Goal: Information Seeking & Learning: Learn about a topic

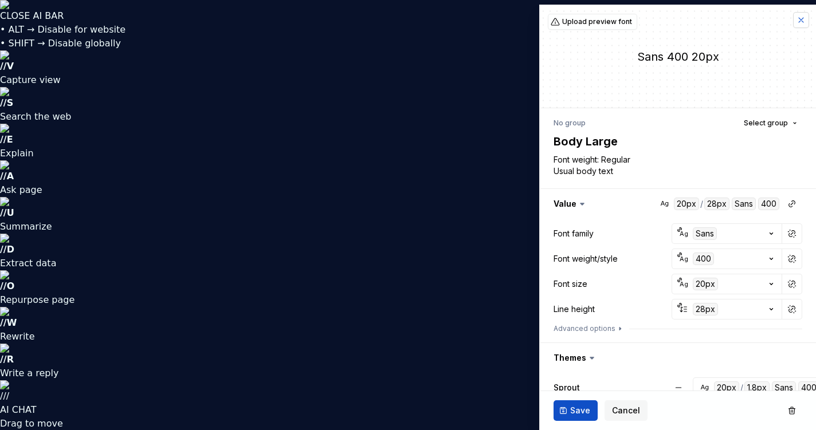
click at [793, 21] on button "button" at bounding box center [801, 20] width 16 height 16
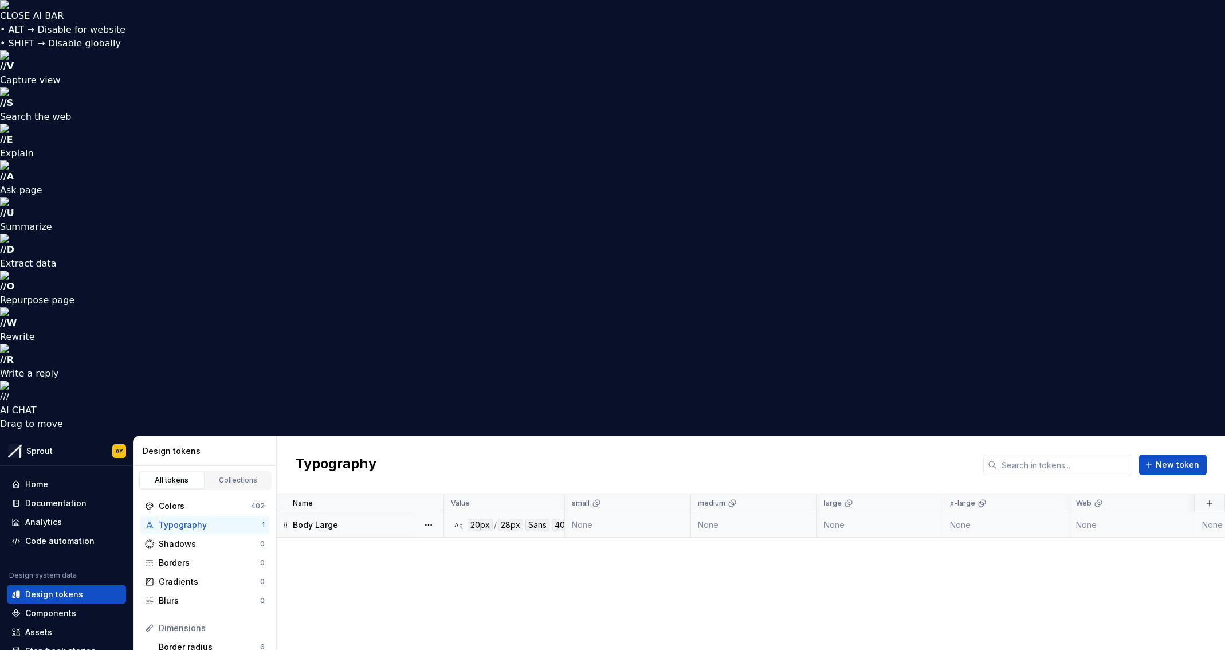
click at [379, 430] on div "Body Large" at bounding box center [368, 524] width 150 height 11
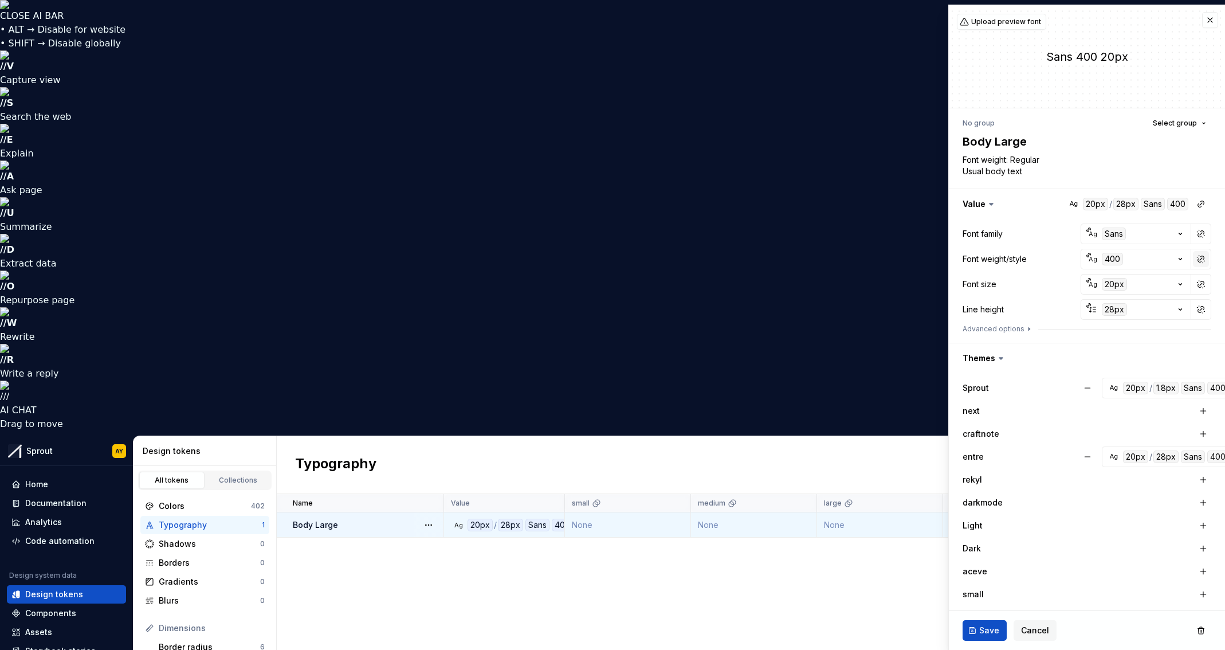
click at [815, 256] on button "button" at bounding box center [1201, 259] width 16 height 16
click at [815, 258] on button "button" at bounding box center [1201, 259] width 16 height 16
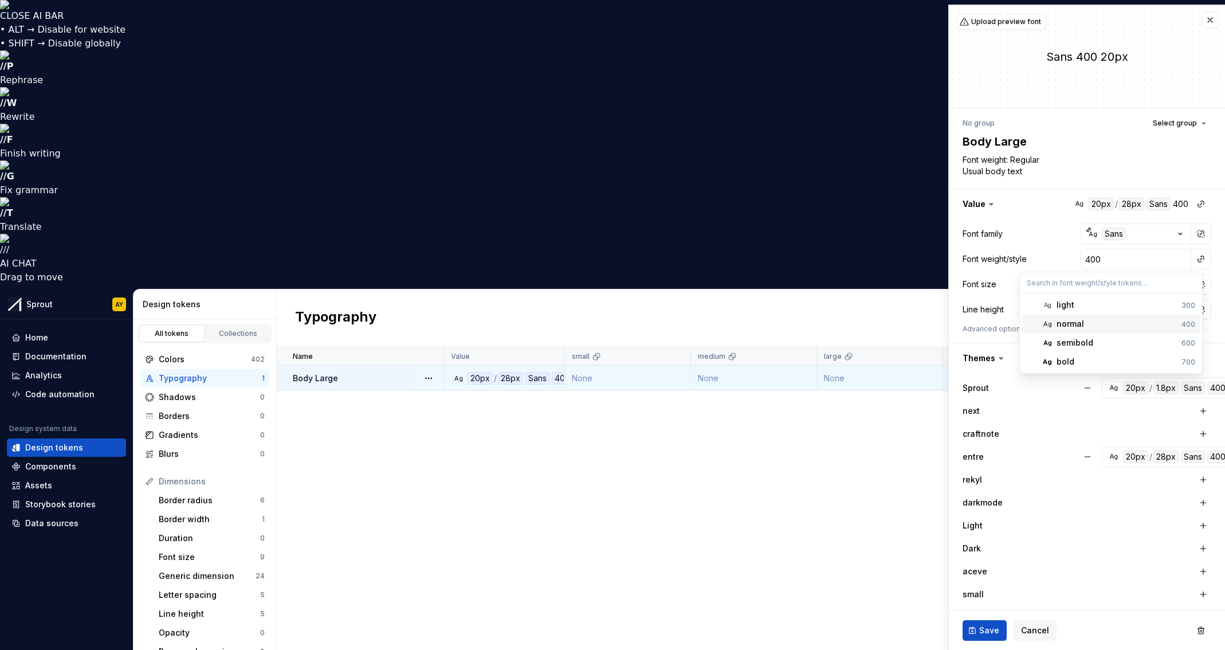
click at [815, 321] on div "normal" at bounding box center [1069, 323] width 27 height 11
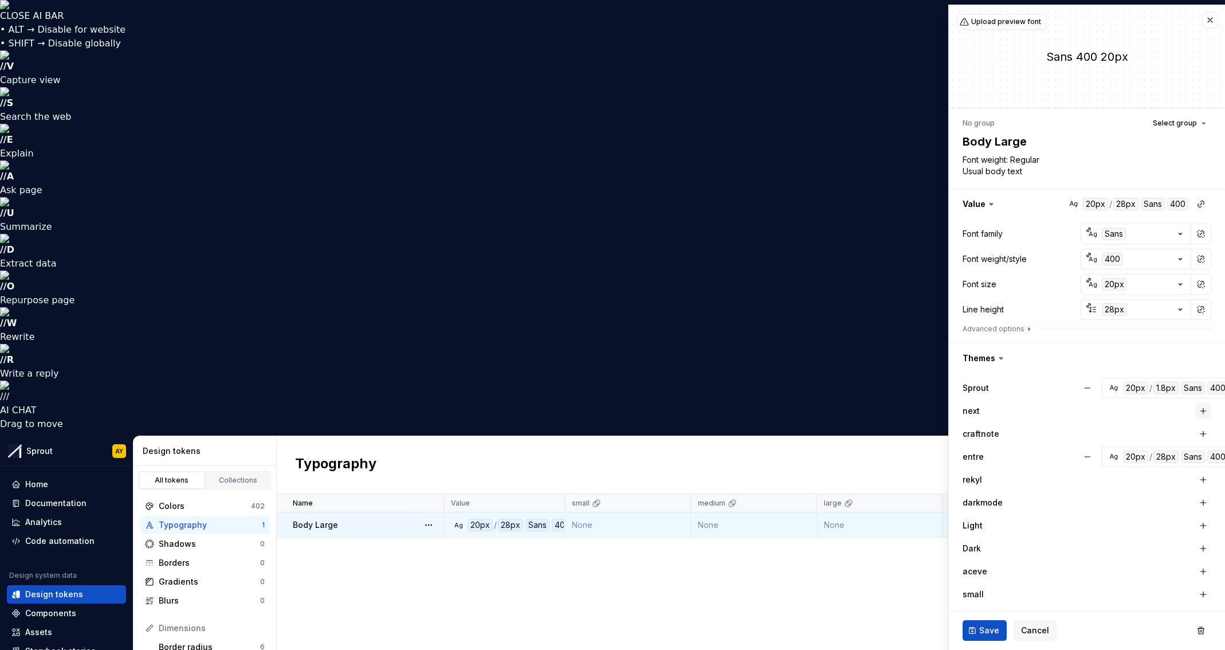
click at [815, 410] on button "button" at bounding box center [1203, 411] width 16 height 16
click at [815, 430] on button "button" at bounding box center [1203, 434] width 16 height 16
click at [815, 409] on button "button" at bounding box center [1087, 410] width 21 height 21
click at [815, 430] on button "button" at bounding box center [1087, 433] width 21 height 21
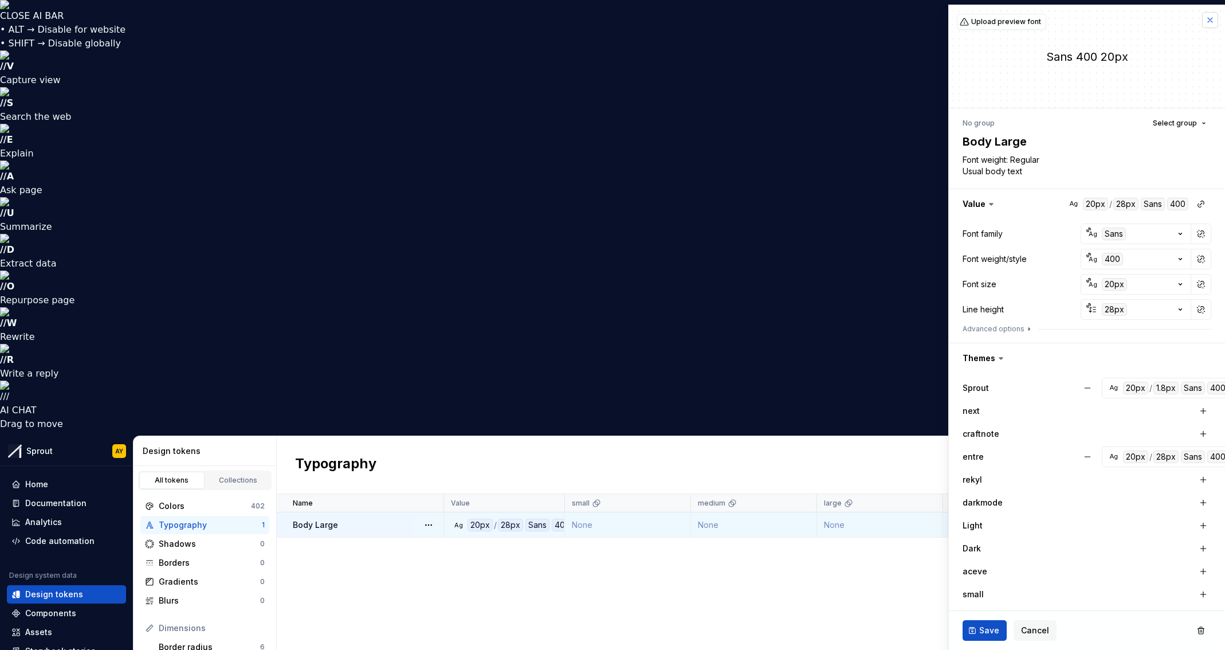
click at [815, 21] on button "button" at bounding box center [1210, 20] width 16 height 16
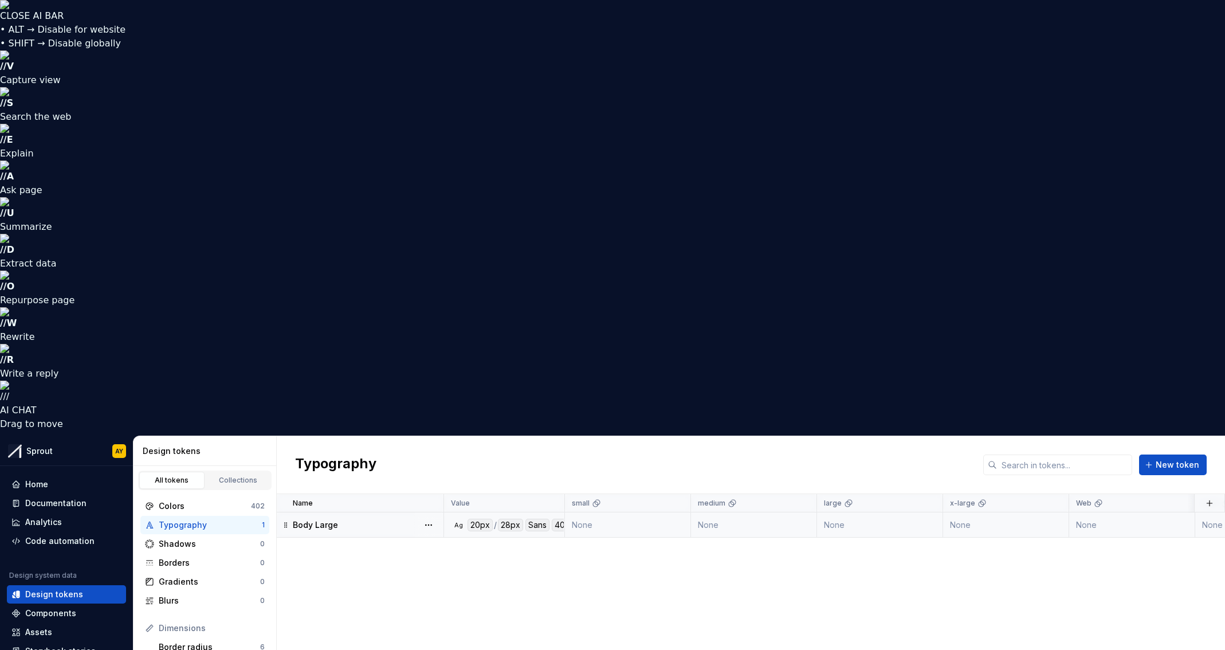
click at [396, 430] on div "Body Large" at bounding box center [368, 524] width 150 height 11
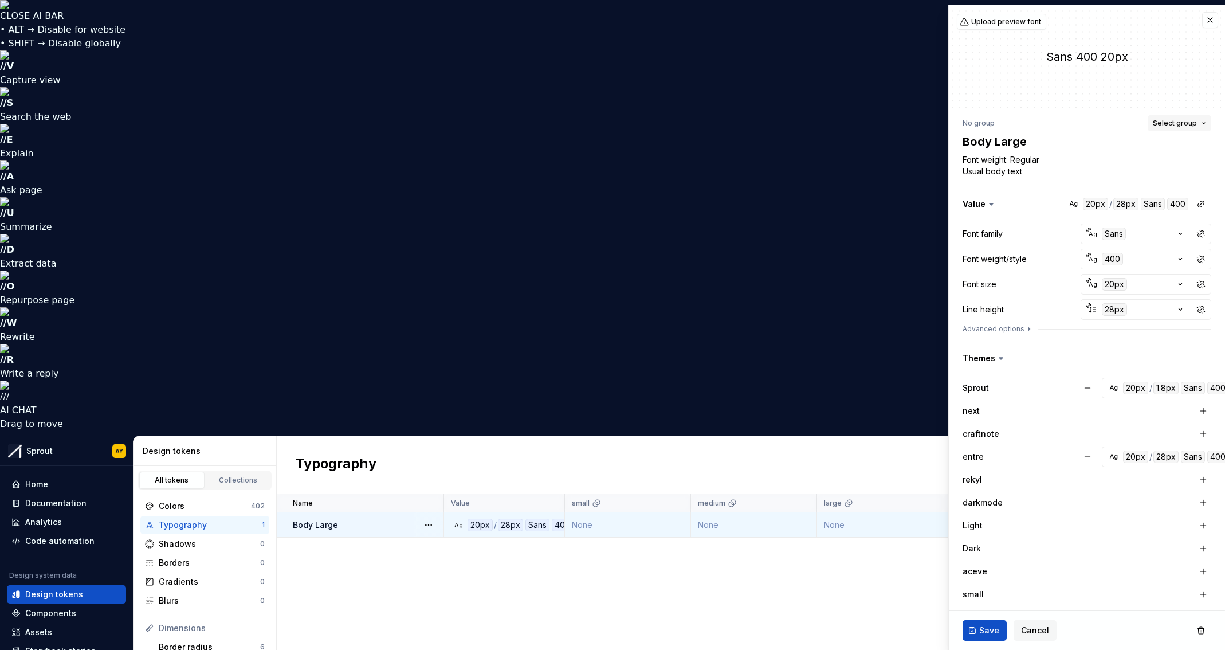
click at [815, 129] on button "Select group" at bounding box center [1179, 123] width 64 height 16
click at [815, 126] on button "Select group" at bounding box center [1179, 123] width 64 height 16
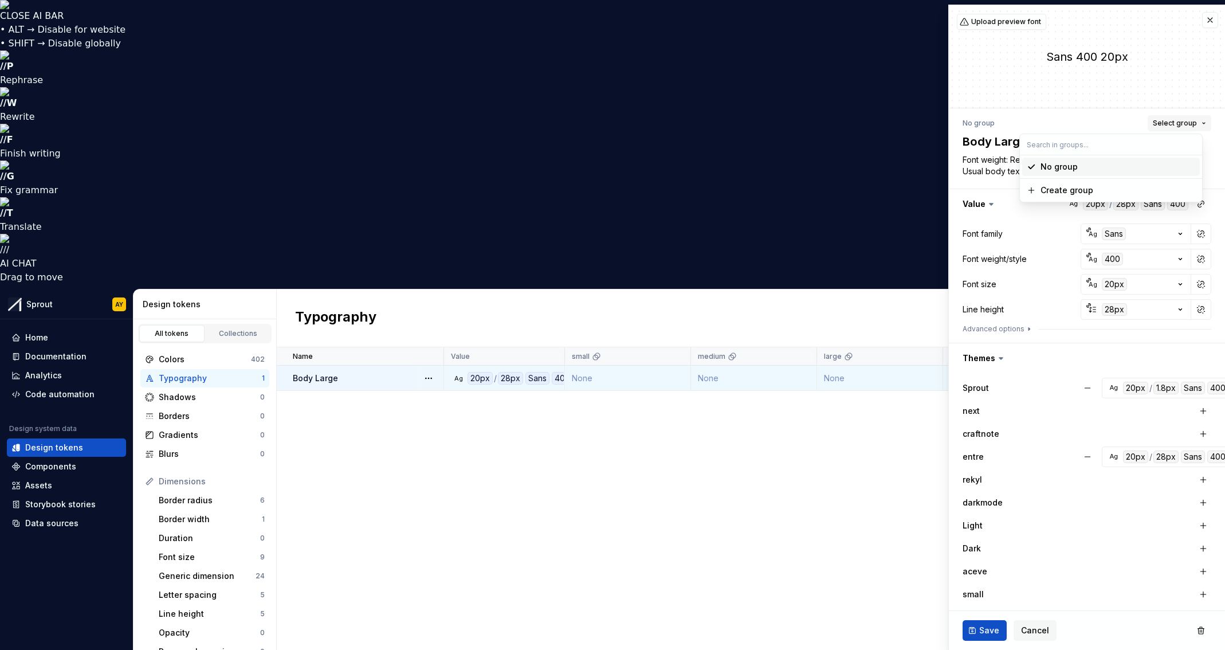
click at [815, 125] on button "Select group" at bounding box center [1179, 123] width 64 height 16
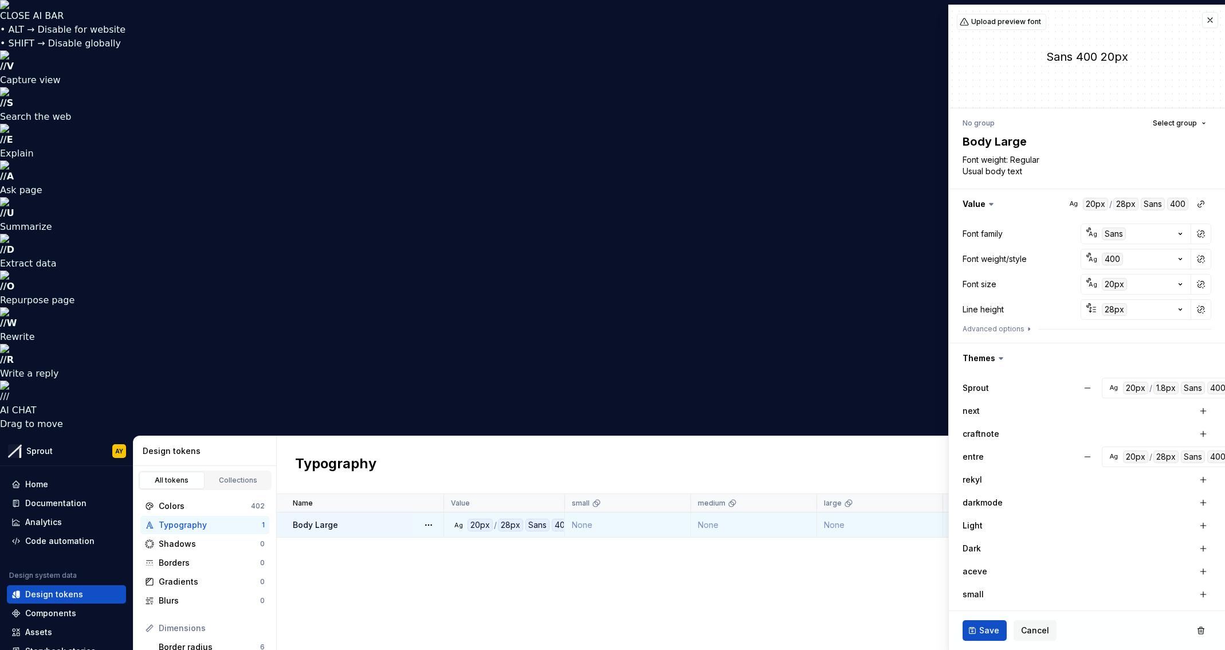
click at [815, 18] on button "button" at bounding box center [1210, 20] width 16 height 16
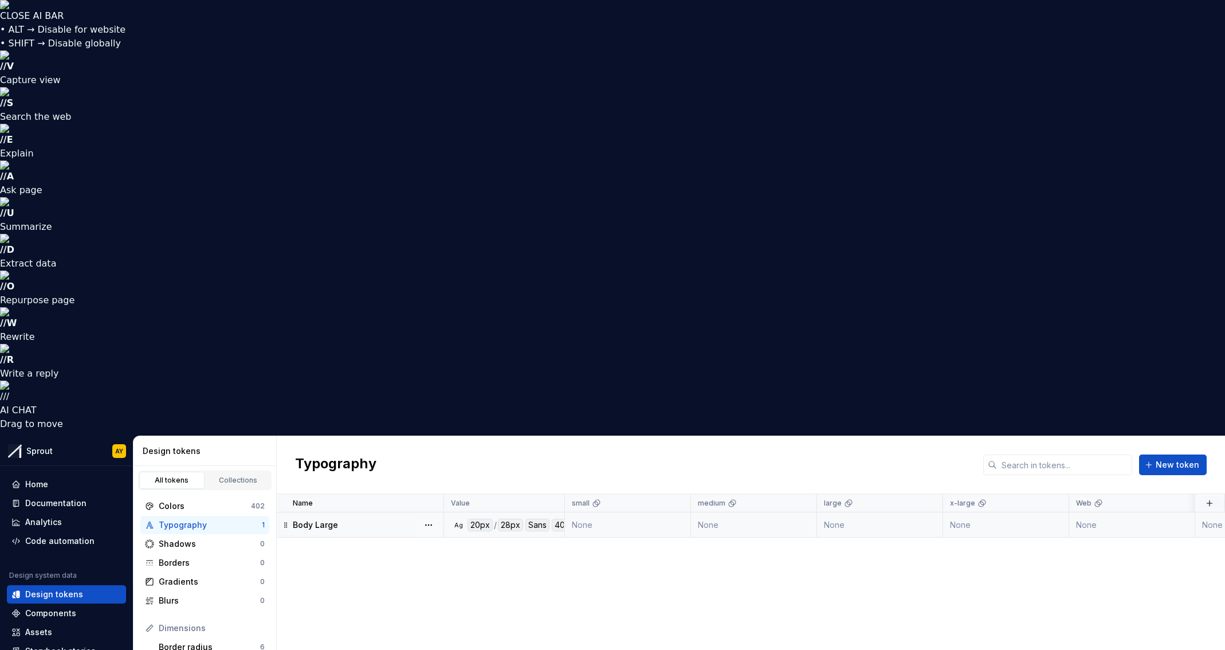
click at [494, 430] on div "/" at bounding box center [495, 524] width 3 height 13
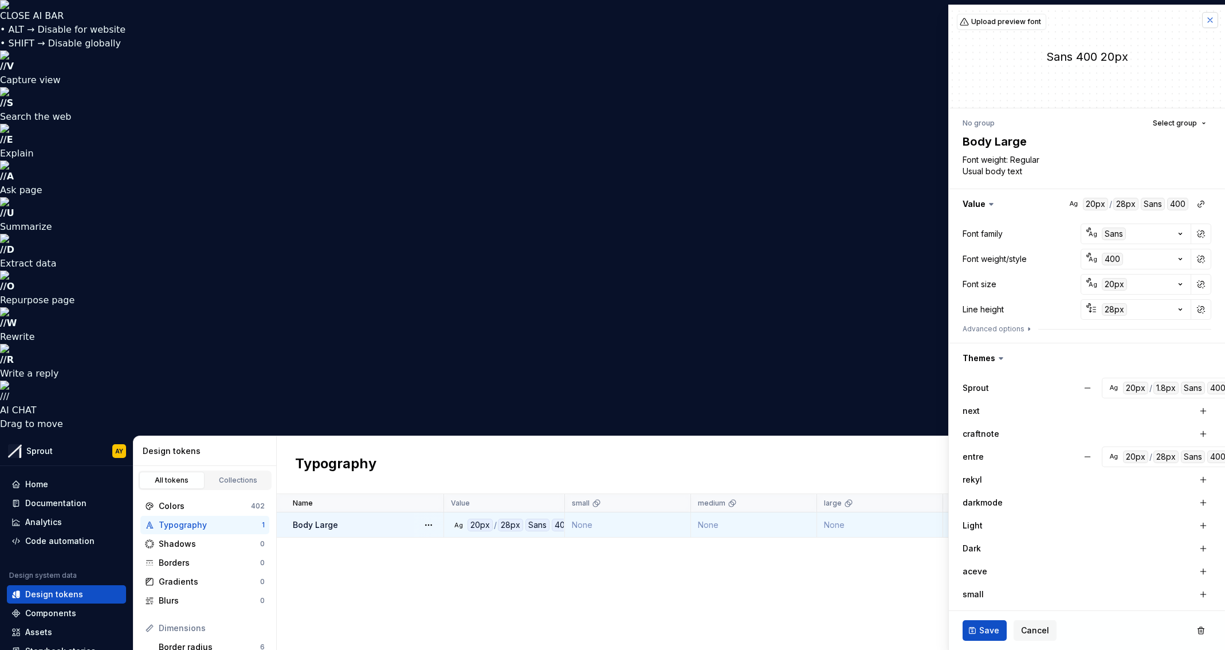
click at [815, 21] on button "button" at bounding box center [1210, 20] width 16 height 16
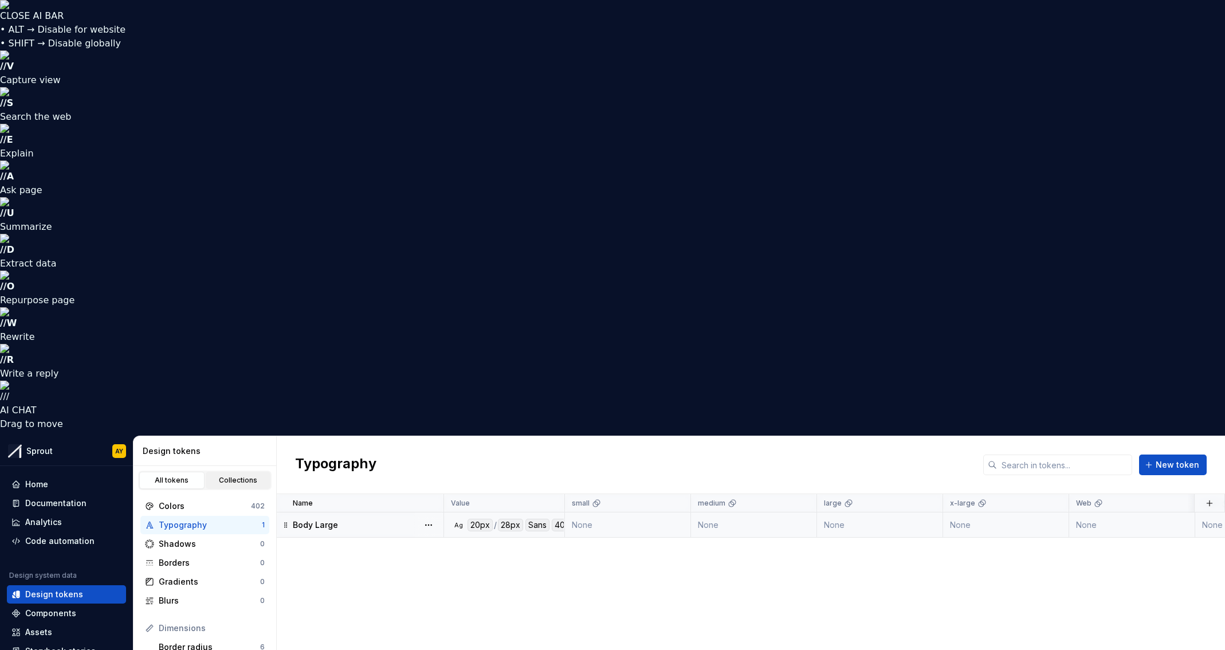
click at [242, 430] on div "Collections" at bounding box center [238, 479] width 57 height 9
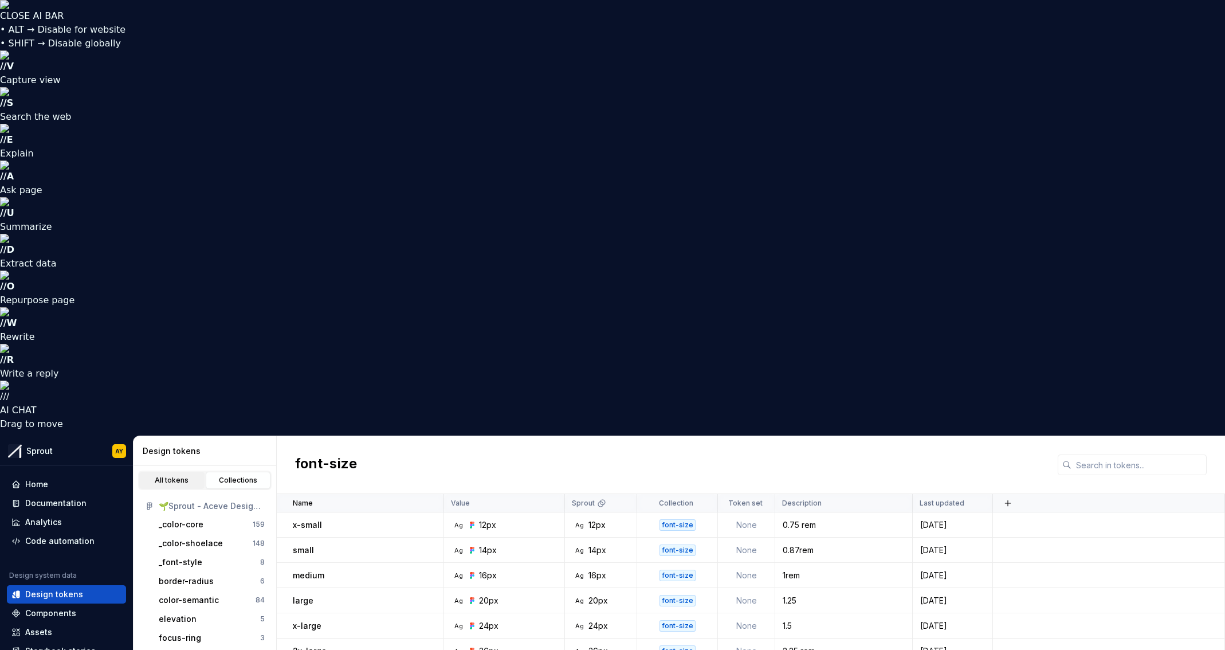
click at [174, 430] on div "All tokens" at bounding box center [171, 479] width 57 height 9
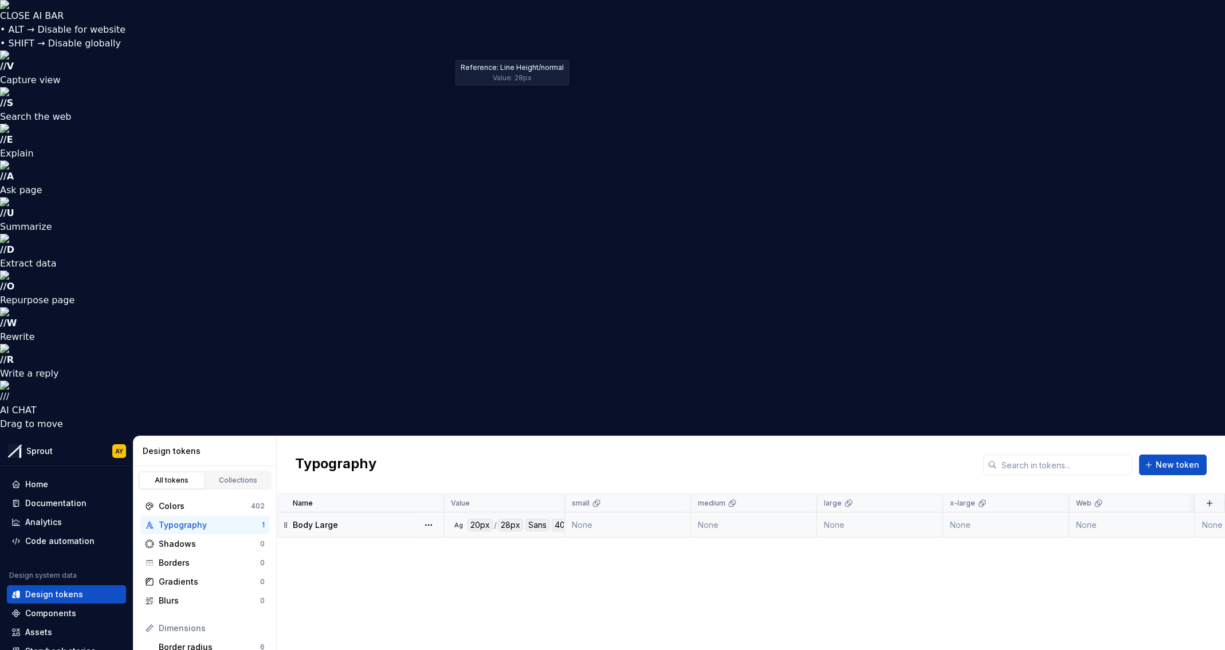
click at [517, 430] on div "28px" at bounding box center [510, 524] width 25 height 13
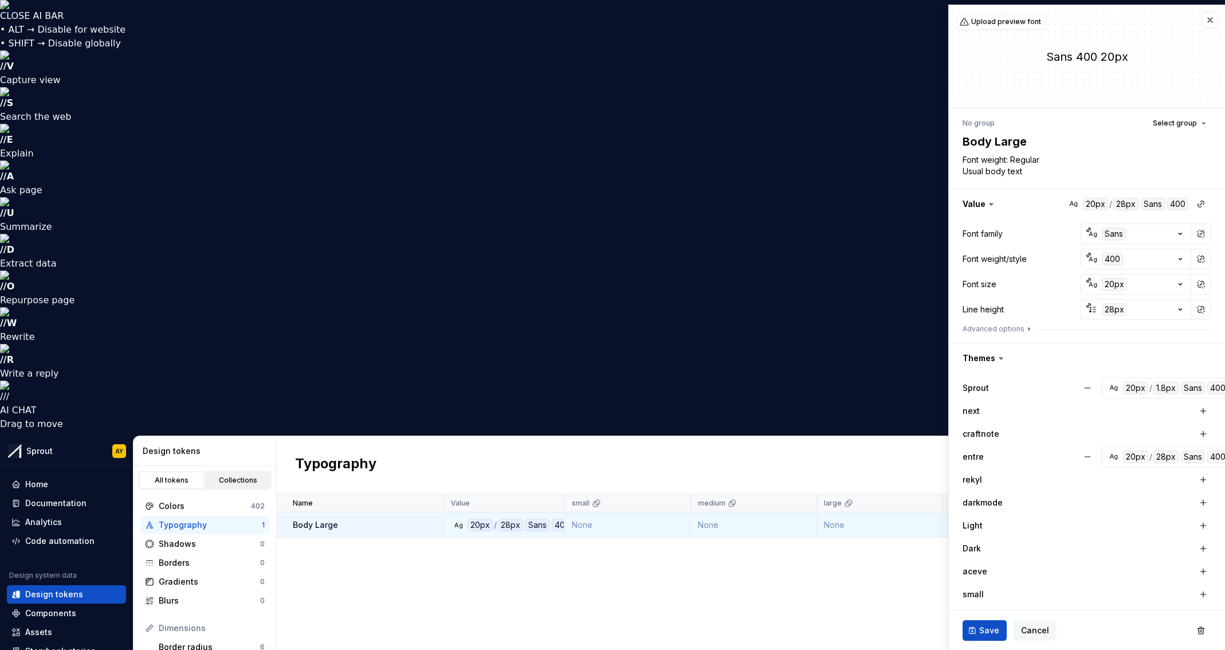
click at [230, 430] on link "Collections" at bounding box center [238, 479] width 65 height 17
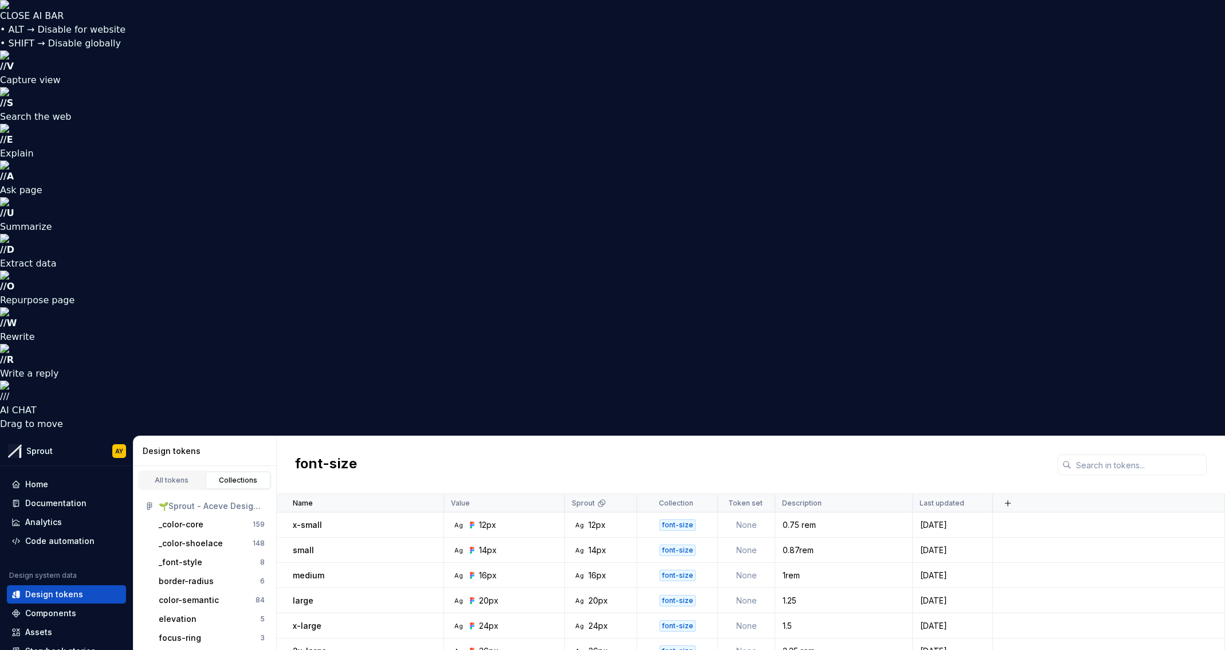
click at [608, 430] on div "1px" at bounding box center [604, 524] width 64 height 11
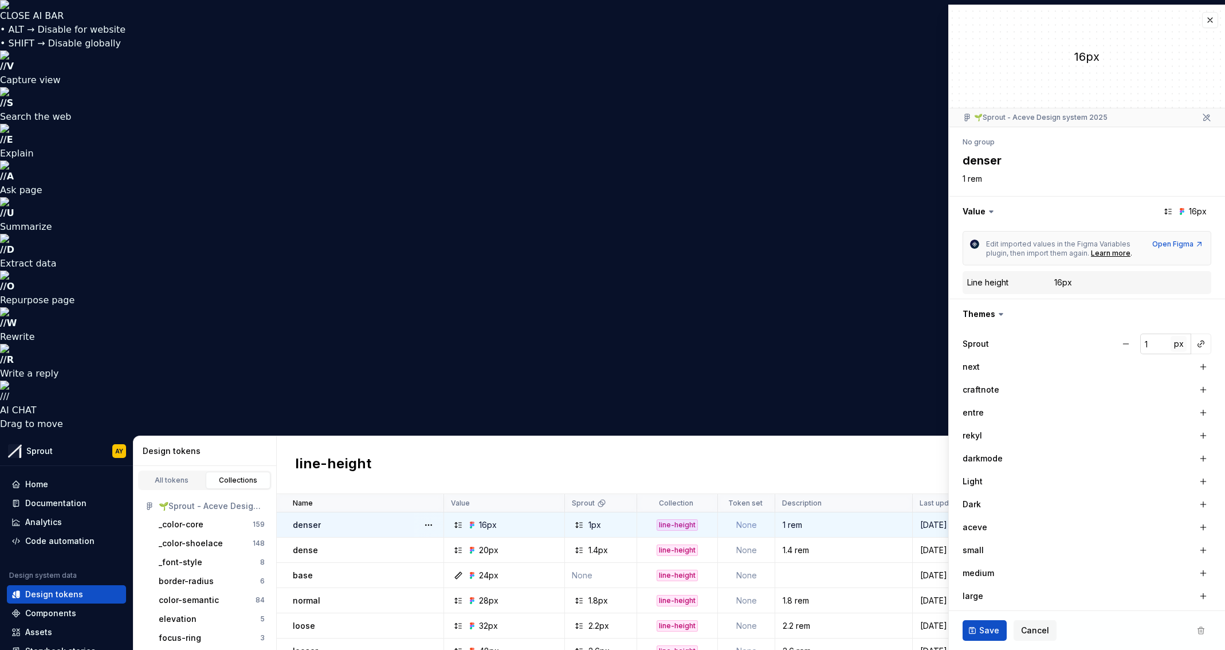
click at [815, 345] on span "px" at bounding box center [1179, 344] width 10 height 10
click at [815, 344] on span "rem" at bounding box center [1179, 344] width 14 height 10
click at [815, 344] on span "%" at bounding box center [1178, 344] width 8 height 10
click at [815, 345] on span "–" at bounding box center [1179, 344] width 4 height 10
click at [815, 346] on span "px" at bounding box center [1179, 344] width 10 height 10
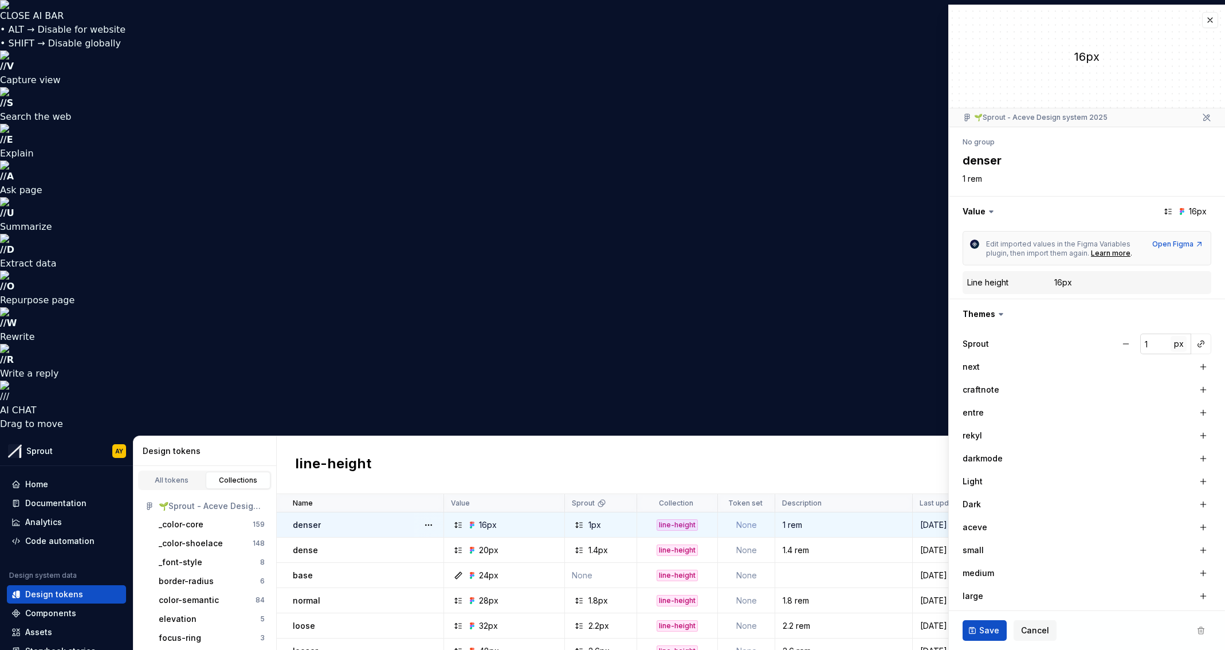
type textarea "*"
click at [815, 430] on span "Cancel" at bounding box center [1035, 629] width 28 height 11
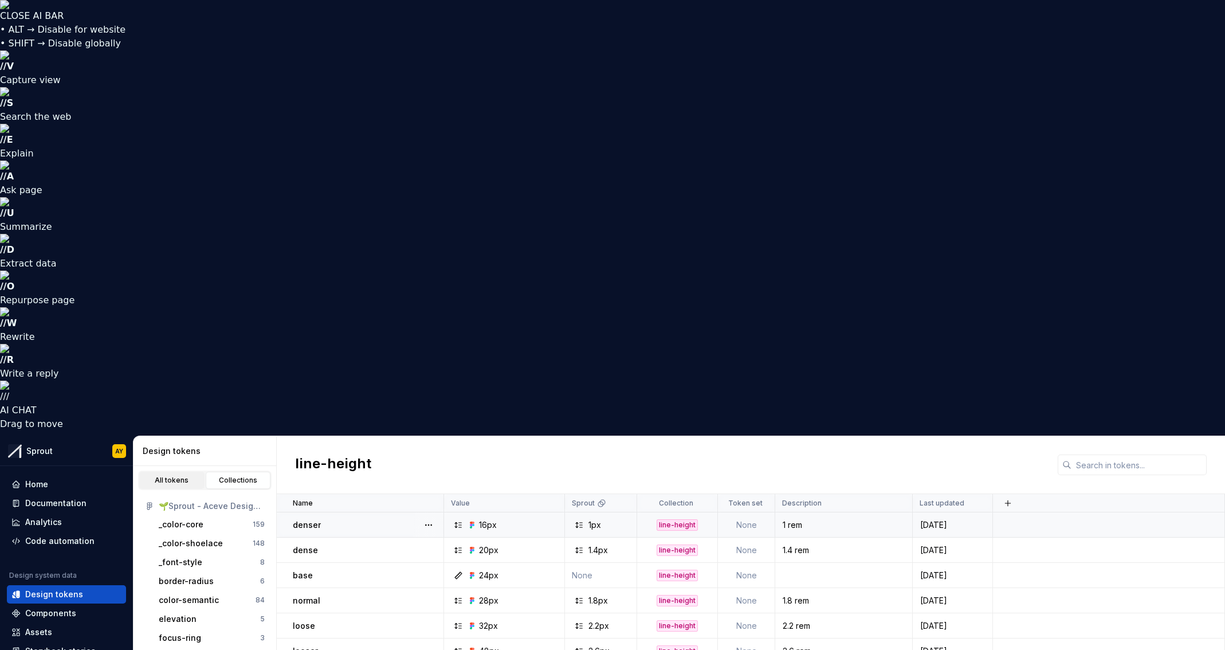
click at [172, 430] on div "All tokens" at bounding box center [171, 479] width 57 height 9
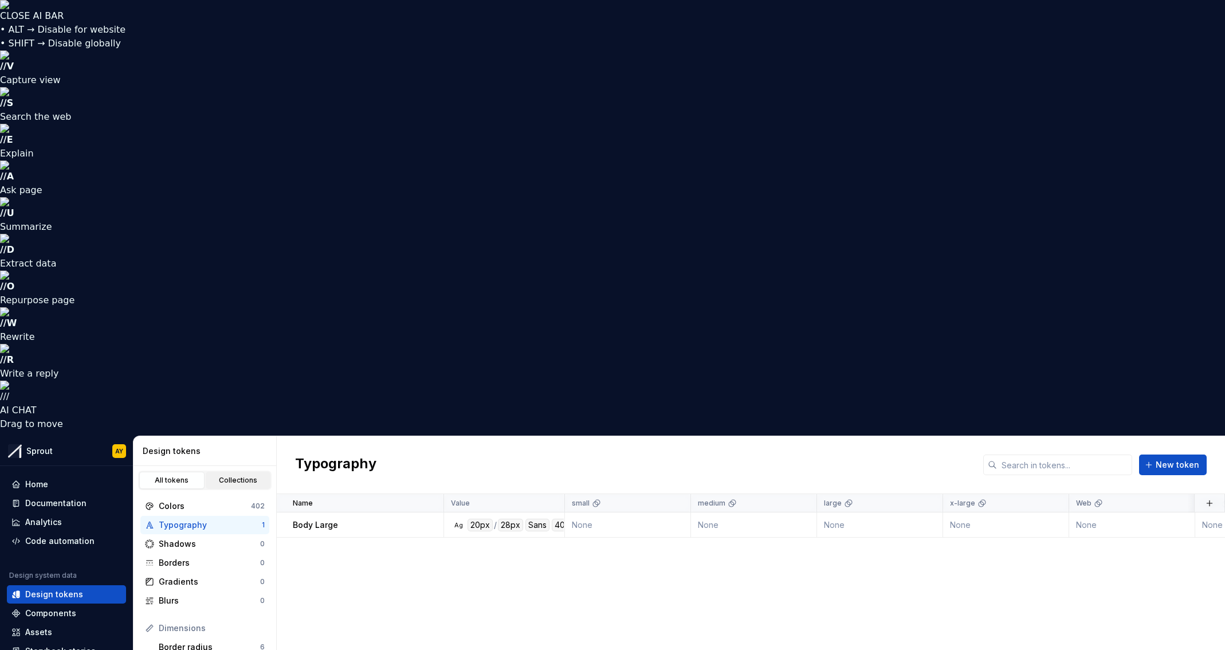
click at [228, 430] on div "Collections" at bounding box center [238, 479] width 57 height 9
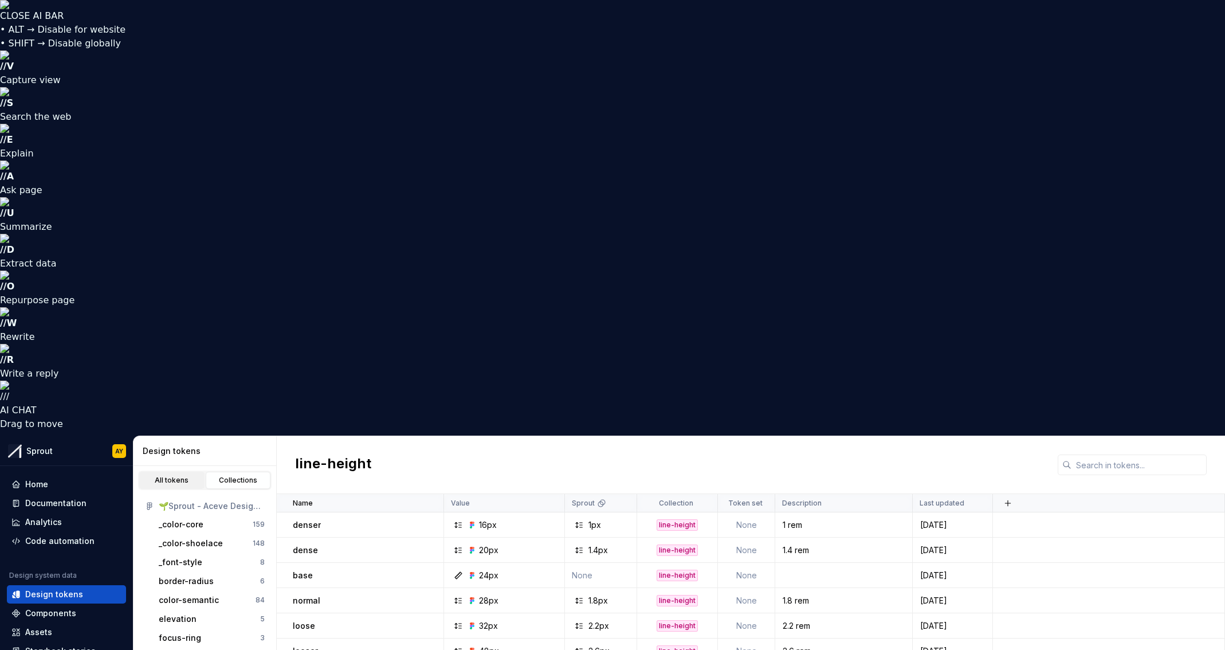
click at [171, 430] on div "All tokens" at bounding box center [171, 479] width 57 height 9
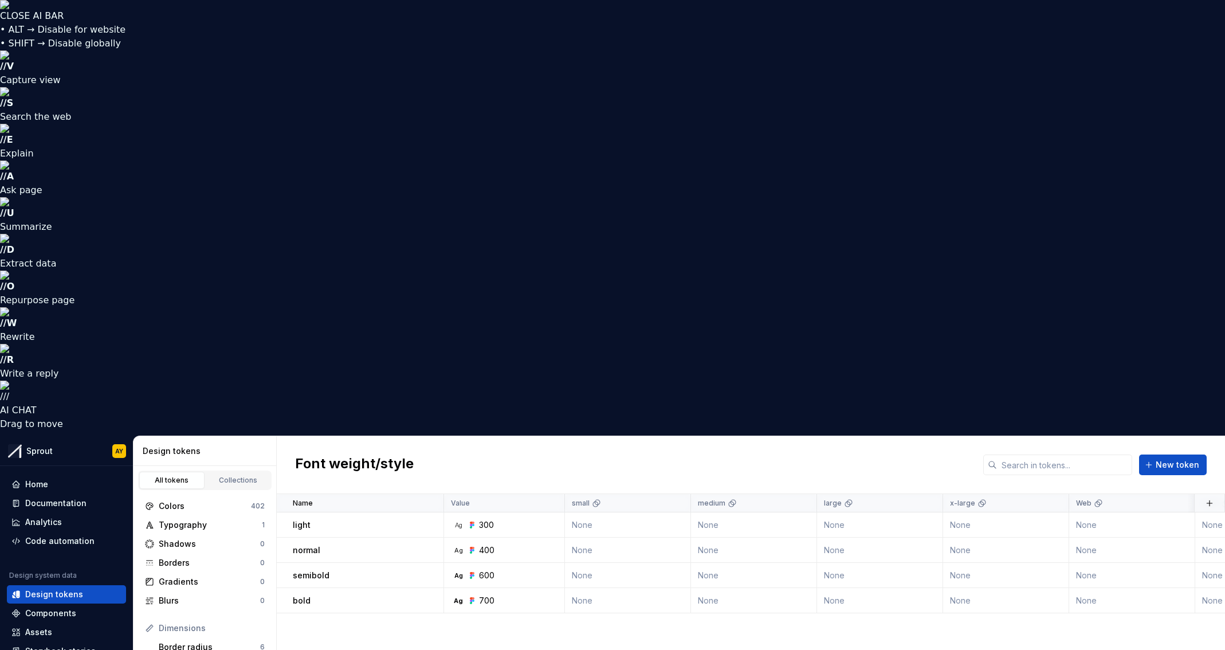
click at [231, 430] on div "Collections" at bounding box center [238, 479] width 57 height 9
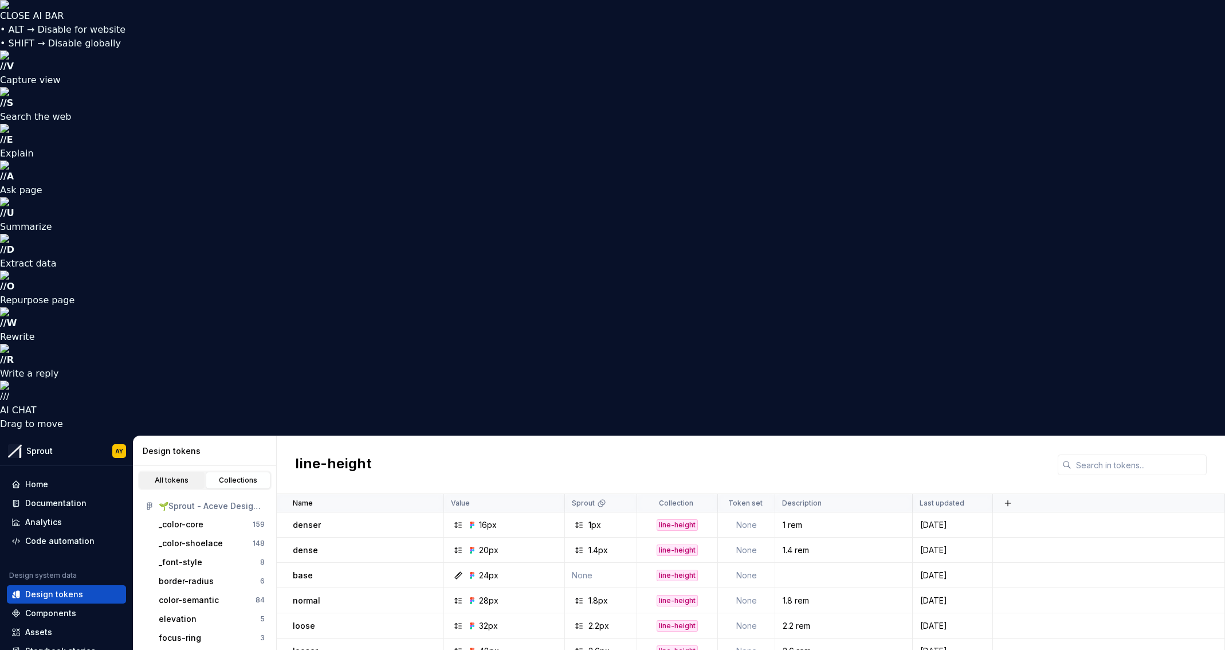
click at [172, 430] on div "All tokens" at bounding box center [171, 479] width 57 height 9
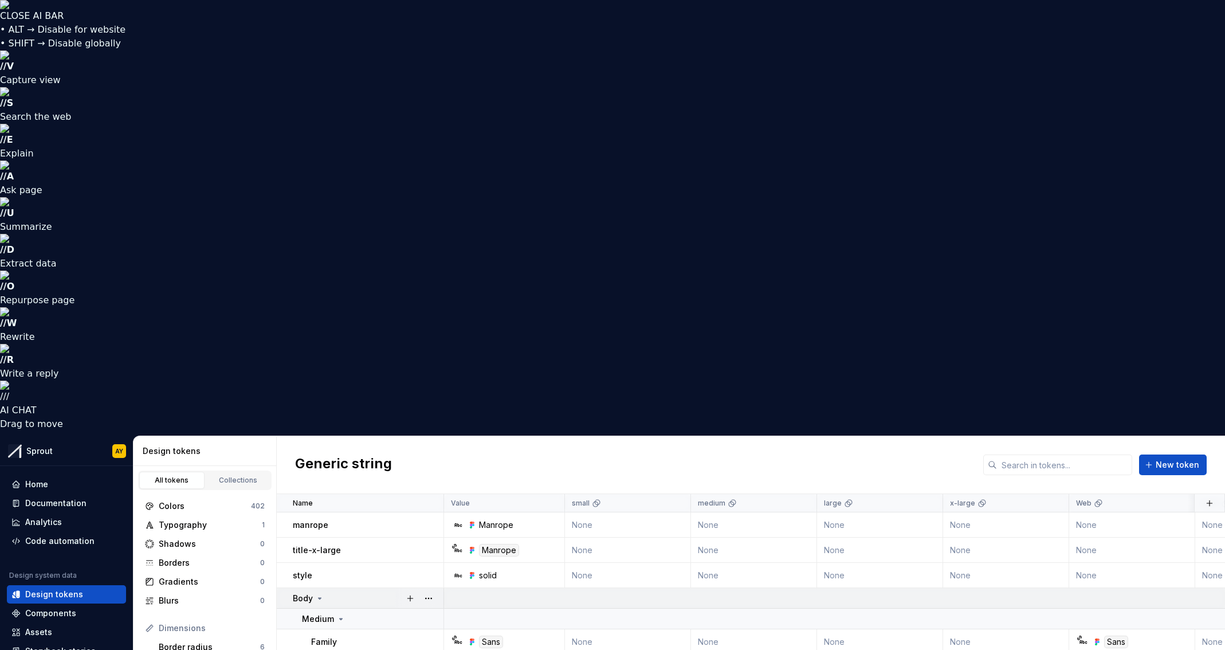
click at [320, 430] on icon at bounding box center [320, 597] width 3 height 1
click at [319, 430] on icon at bounding box center [319, 597] width 1 height 3
click at [339, 430] on icon at bounding box center [340, 618] width 9 height 9
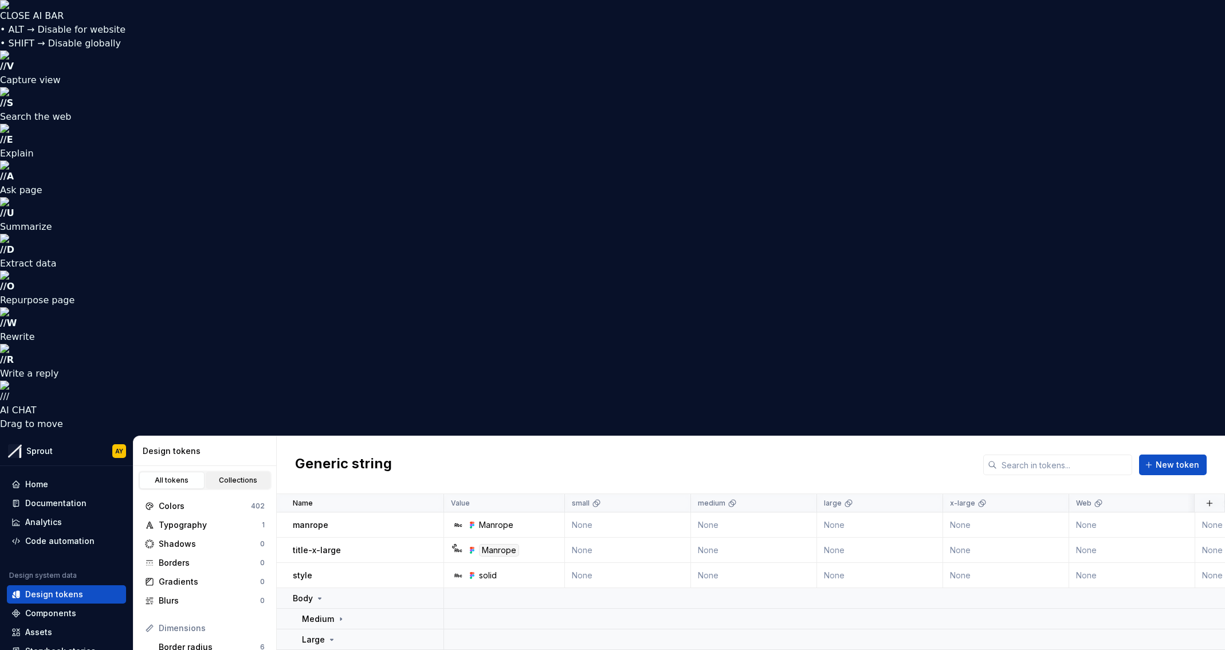
click at [233, 430] on div "Collections" at bounding box center [238, 479] width 57 height 9
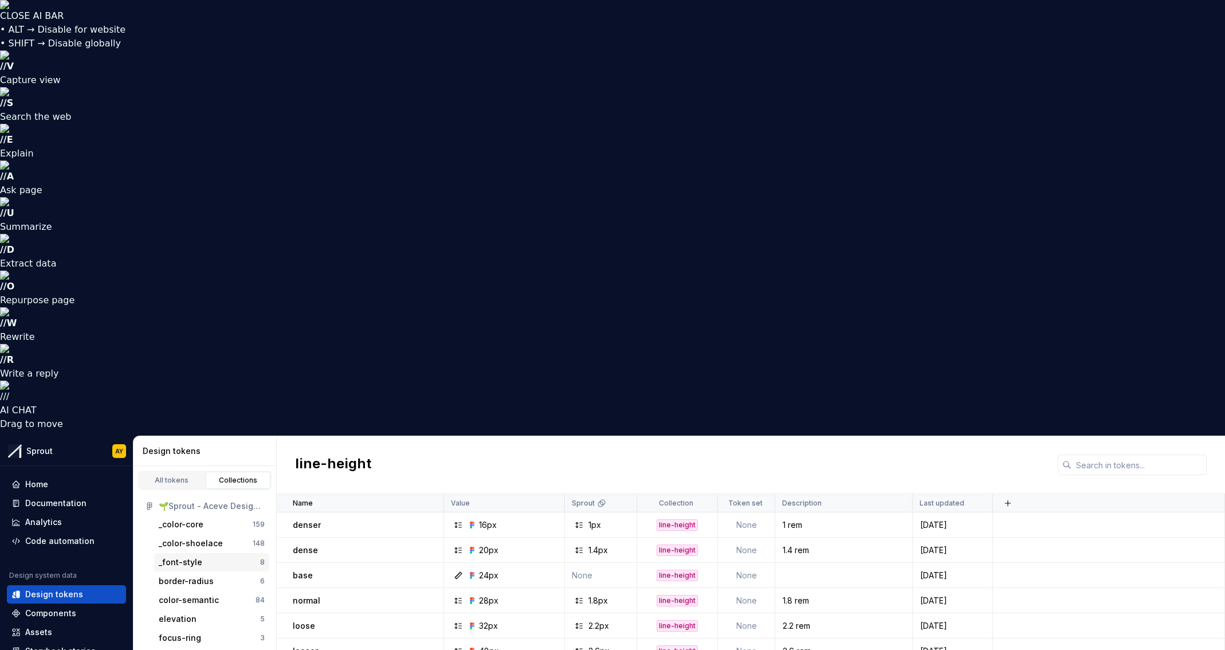
click at [190, 430] on div "_font-style 8" at bounding box center [211, 562] width 115 height 18
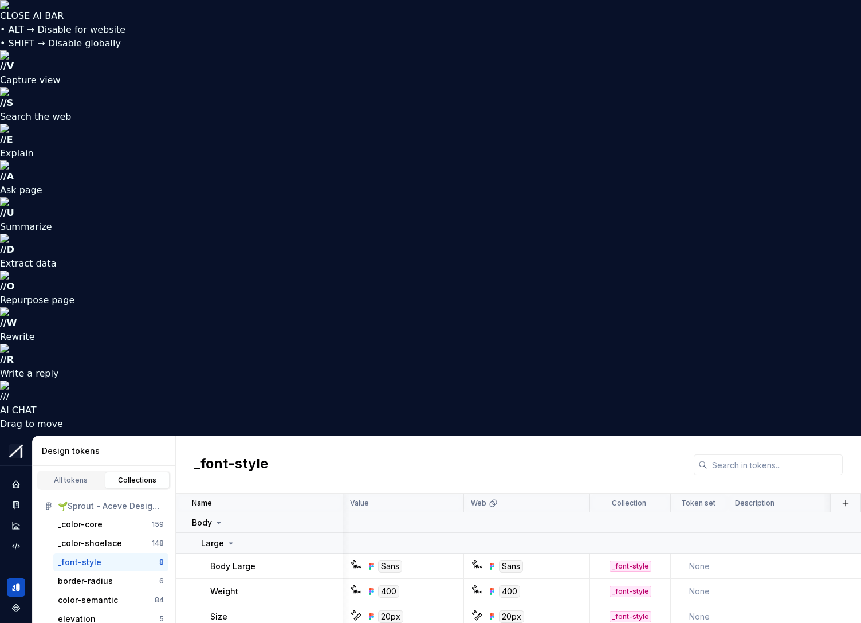
scroll to position [0, 2]
click at [76, 430] on div "All tokens" at bounding box center [70, 479] width 57 height 9
